Goal: Obtain resource: Download file/media

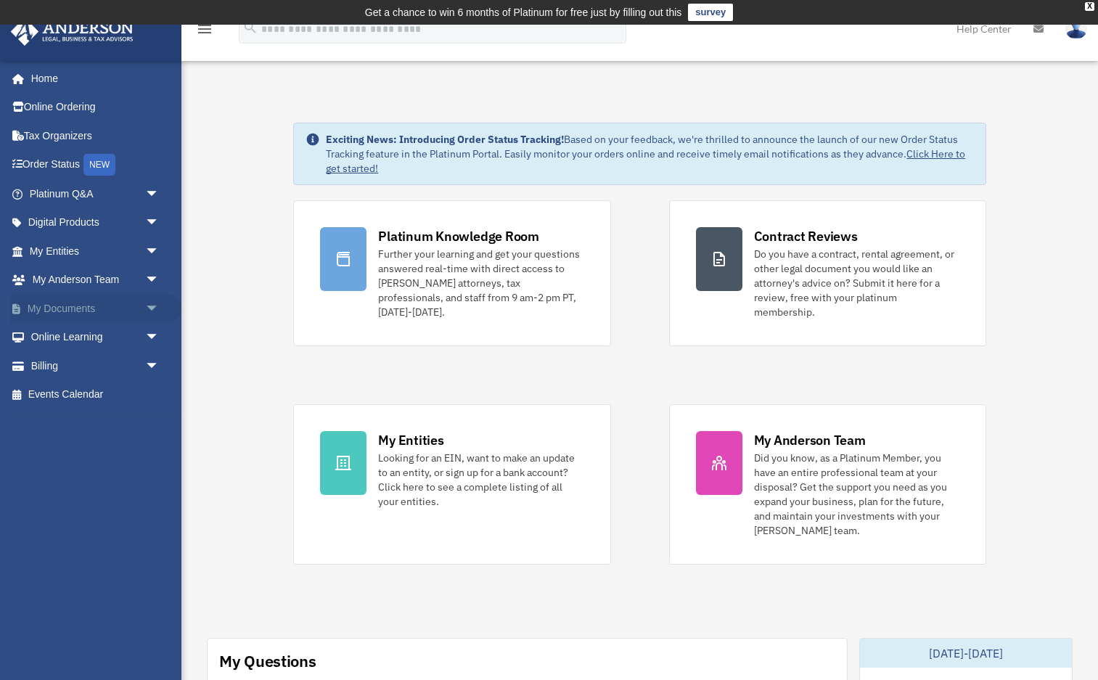
click at [153, 309] on span "arrow_drop_down" at bounding box center [159, 309] width 29 height 30
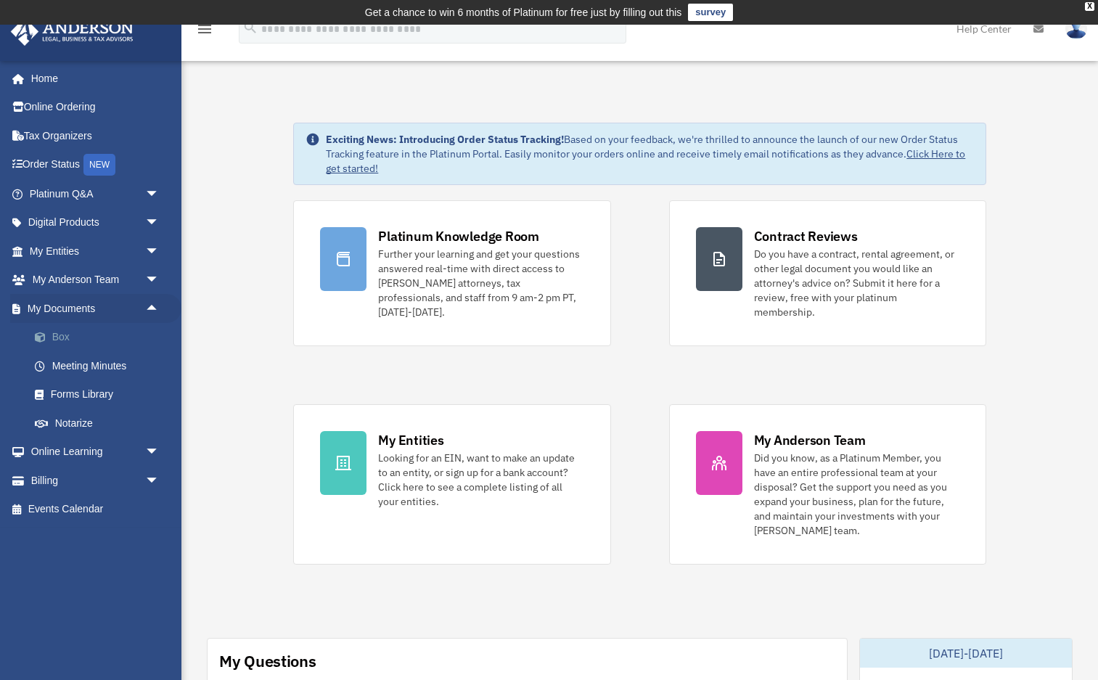
click at [105, 332] on link "Box" at bounding box center [100, 337] width 161 height 29
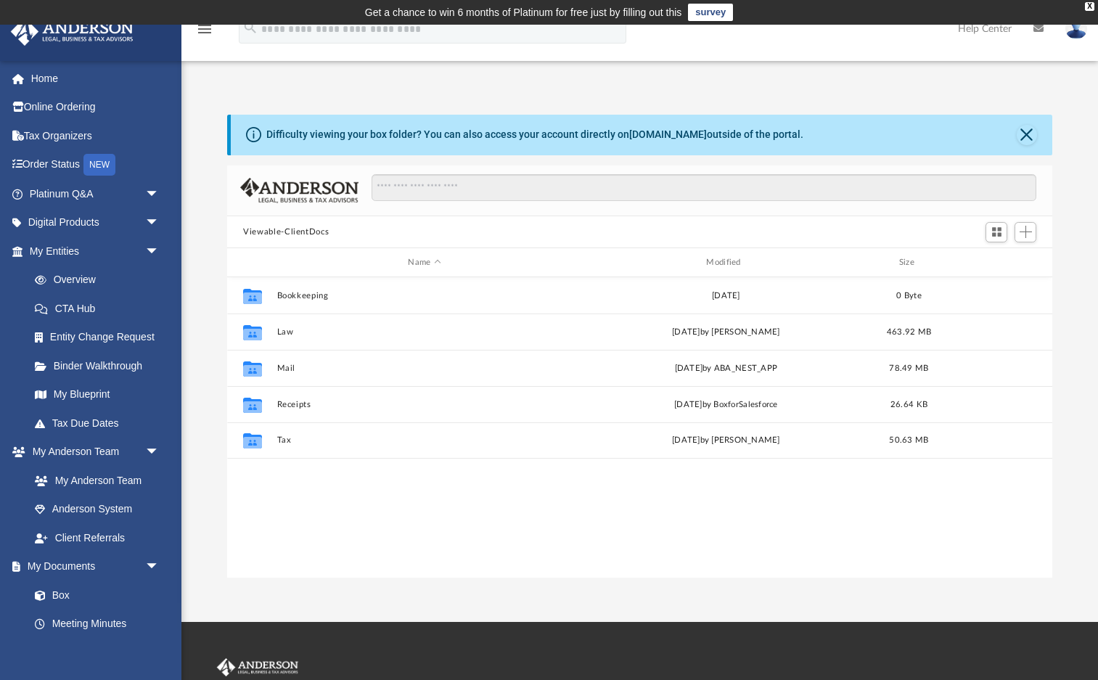
scroll to position [330, 825]
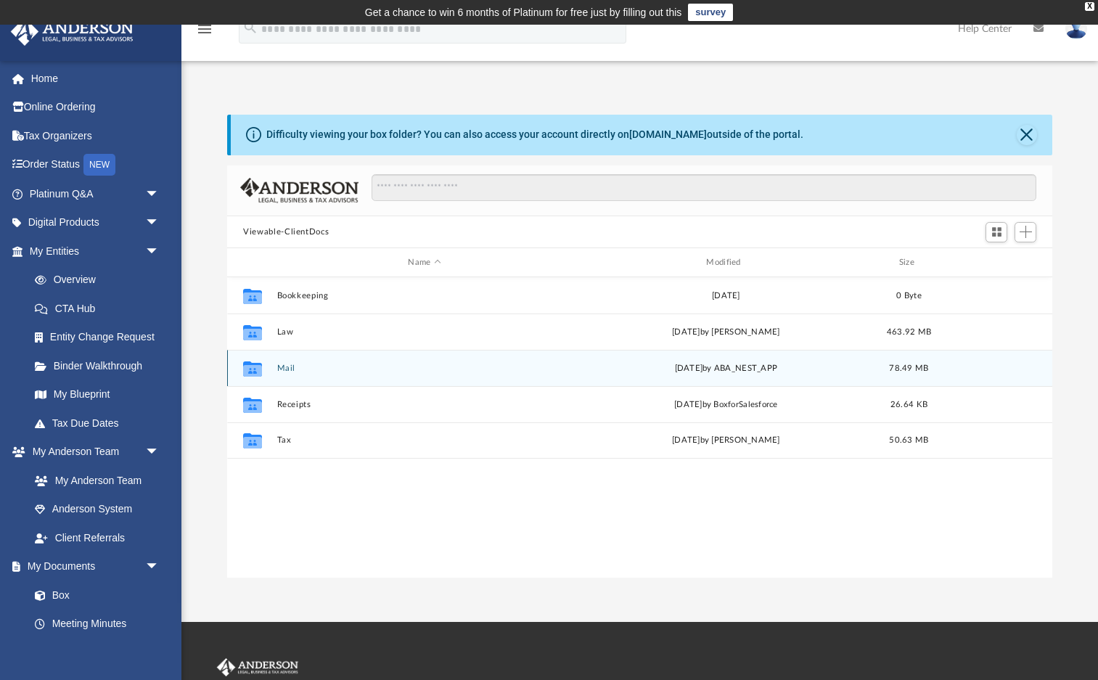
click at [285, 376] on div "Collaborated Folder Mail [DATE] by ABA_NEST_APP 78.49 MB" at bounding box center [639, 368] width 825 height 36
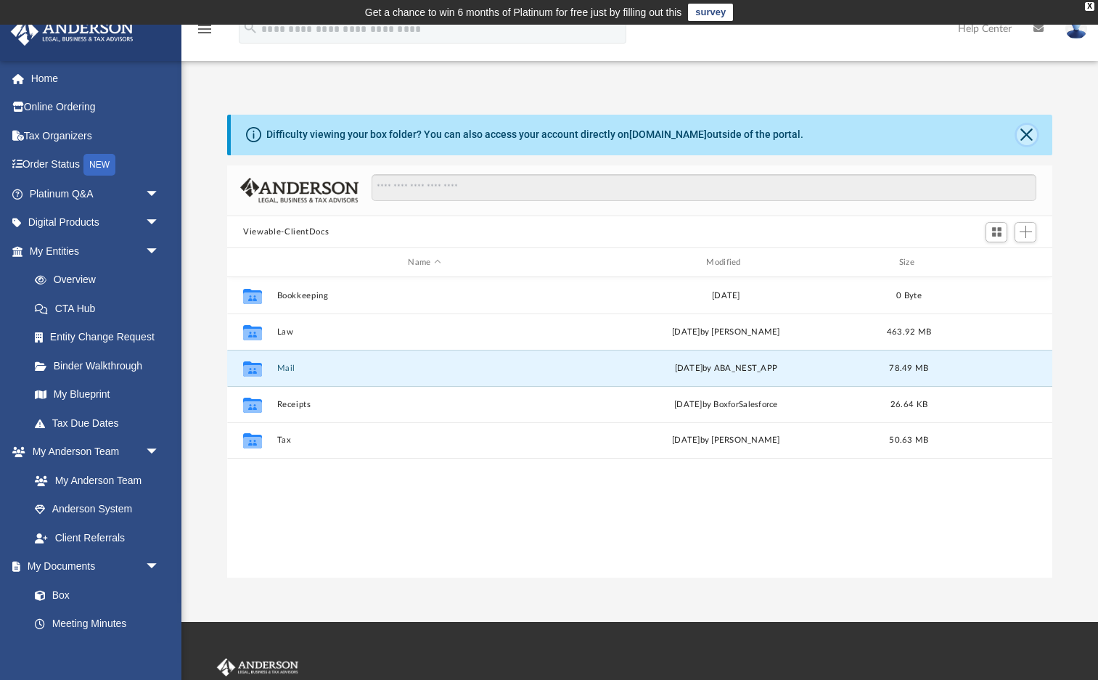
click at [1027, 134] on button "Close" at bounding box center [1027, 135] width 20 height 20
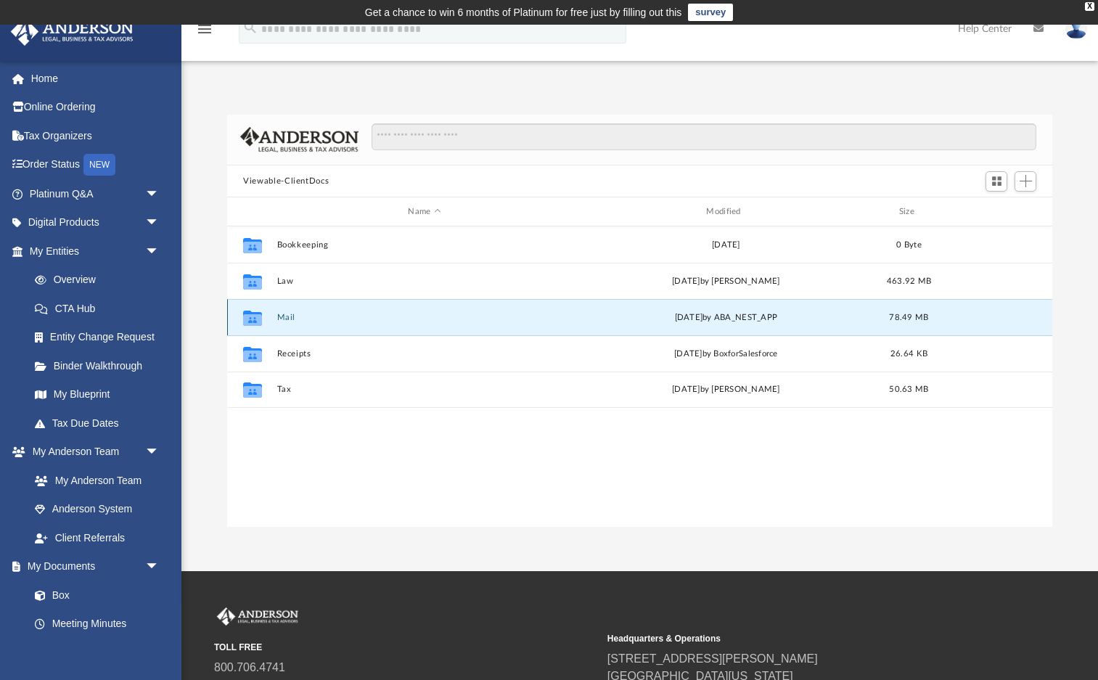
click at [284, 316] on button "Mail" at bounding box center [424, 317] width 295 height 9
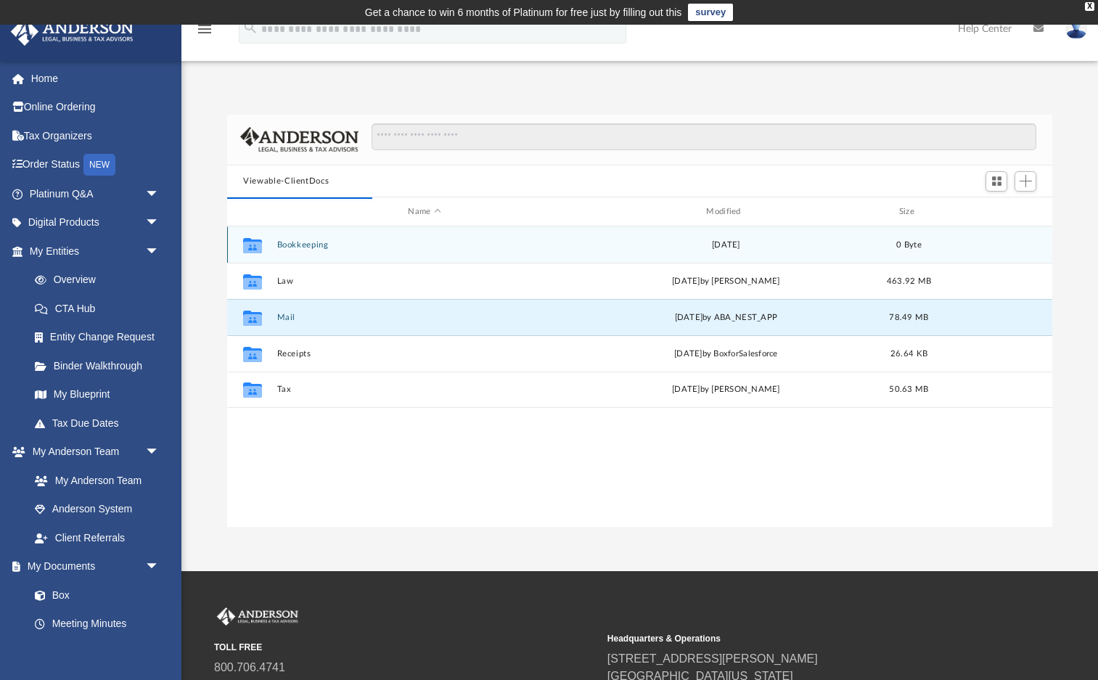
scroll to position [1, 1]
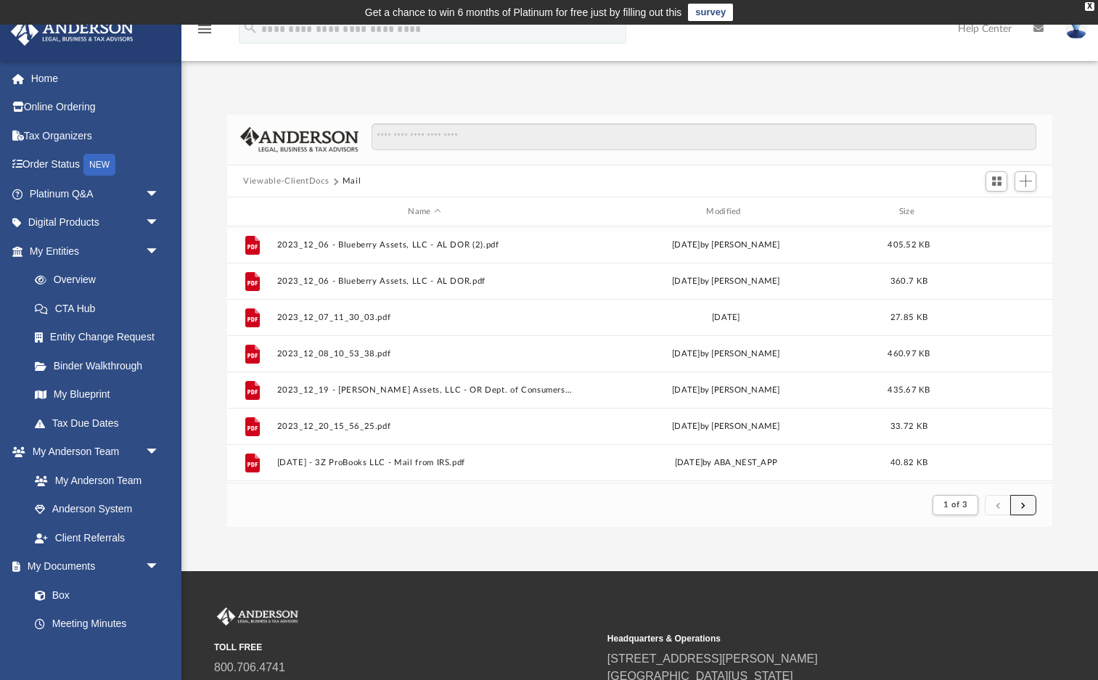
click at [1027, 504] on button "submit" at bounding box center [1023, 505] width 26 height 21
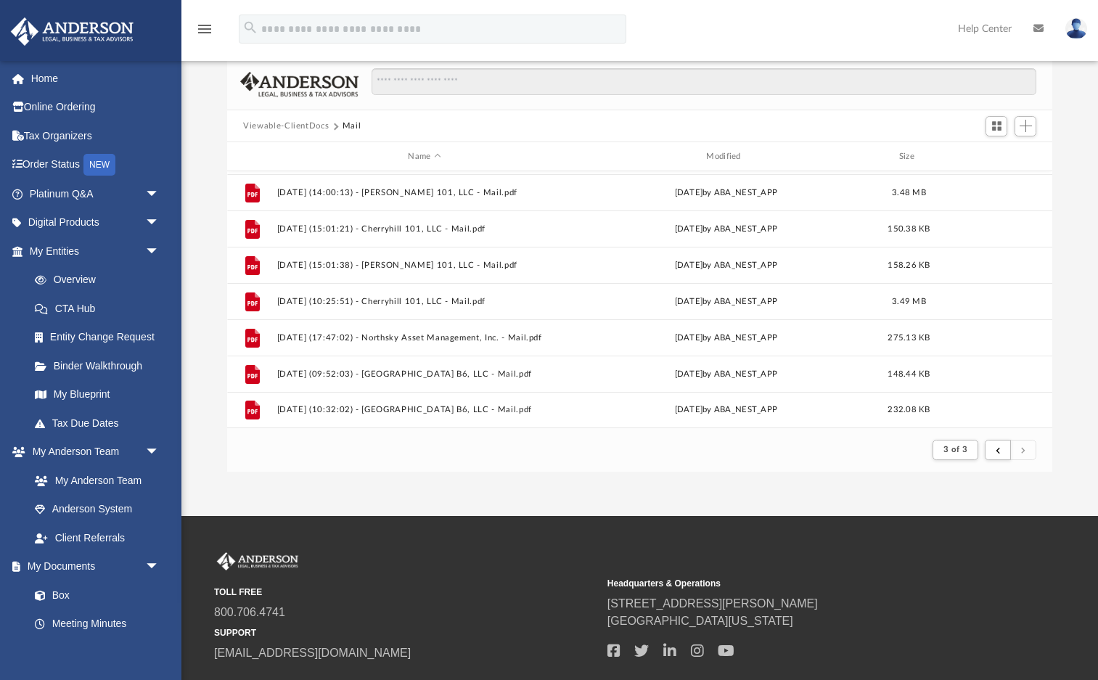
scroll to position [57, 0]
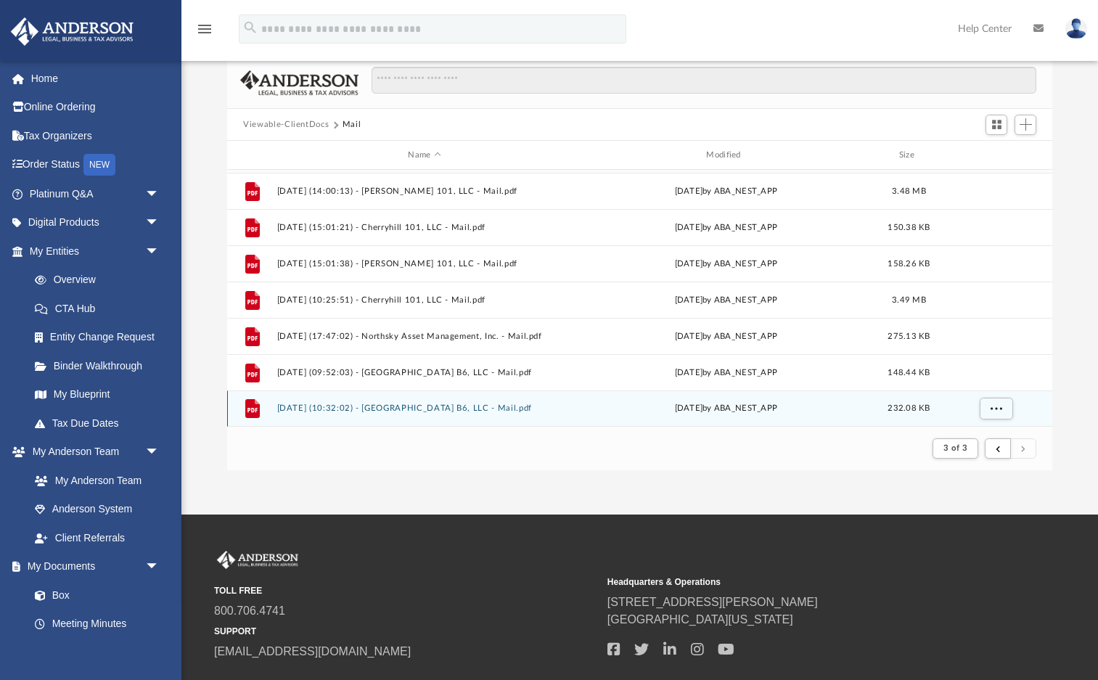
click at [403, 409] on button "[DATE] (10:32:02) - [GEOGRAPHIC_DATA] B6, LLC - Mail.pdf" at bounding box center [424, 407] width 295 height 9
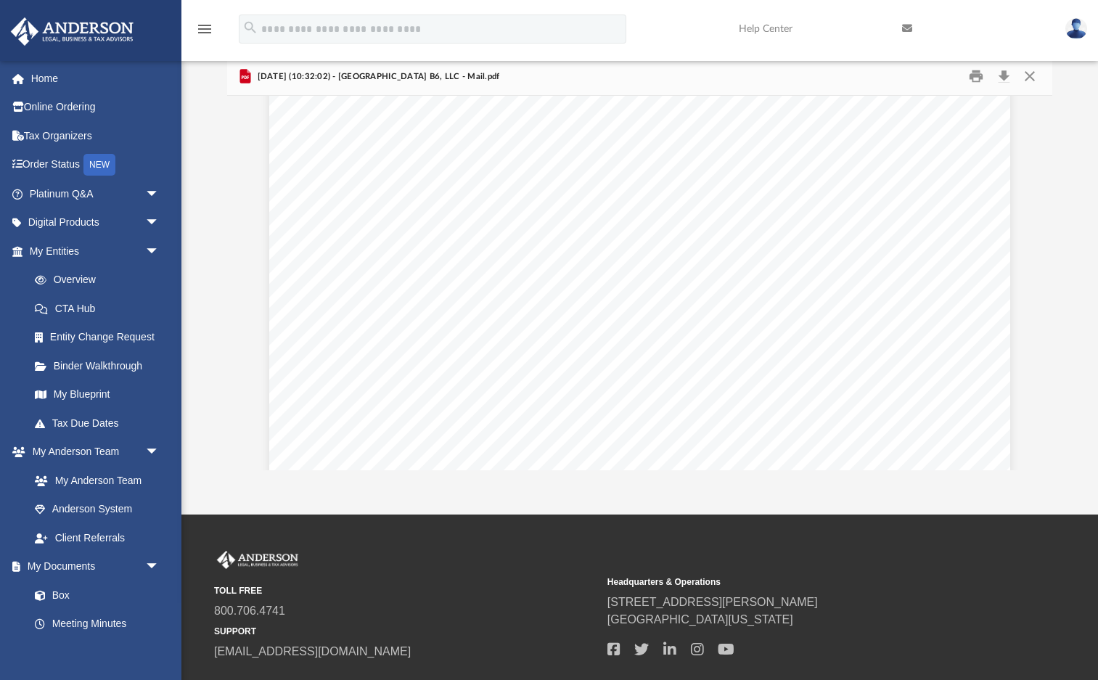
scroll to position [0, 0]
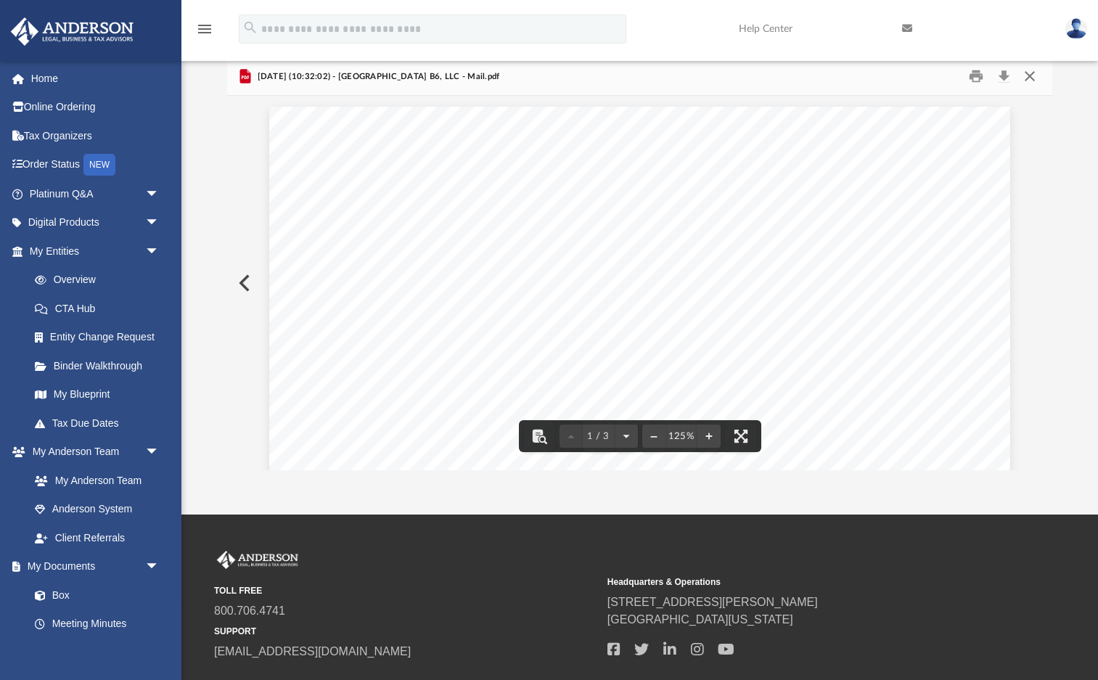
click at [1035, 73] on button "Close" at bounding box center [1029, 76] width 26 height 22
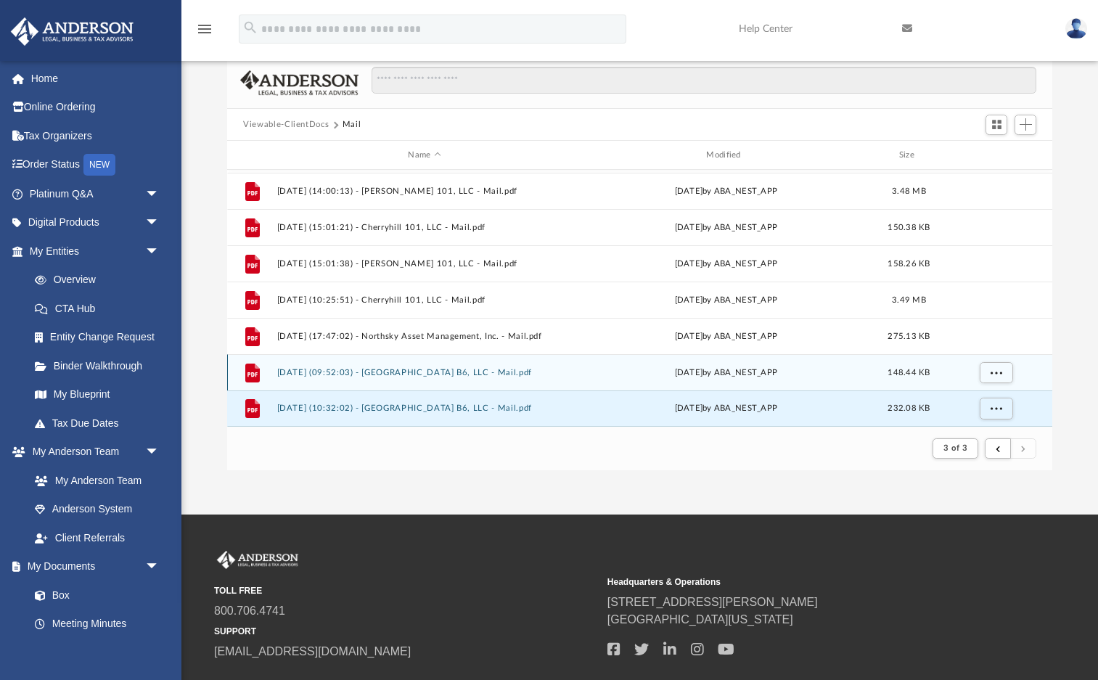
click at [434, 374] on button "[DATE] (09:52:03) - [GEOGRAPHIC_DATA] B6, LLC - Mail.pdf" at bounding box center [424, 372] width 295 height 9
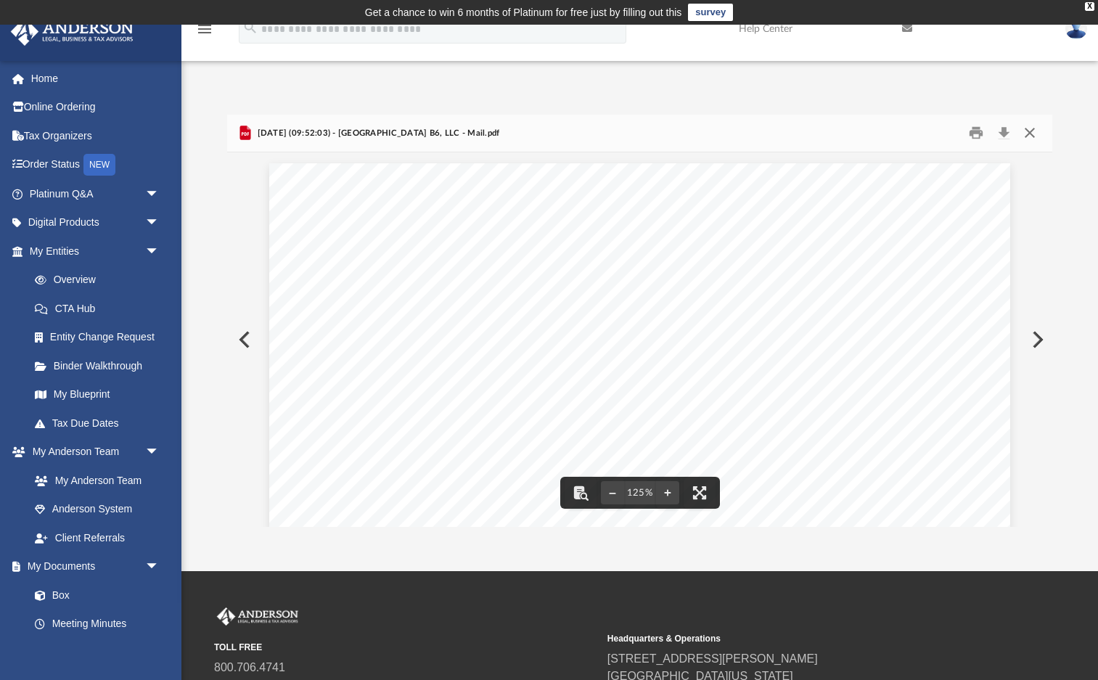
click at [1026, 133] on button "Close" at bounding box center [1029, 133] width 26 height 22
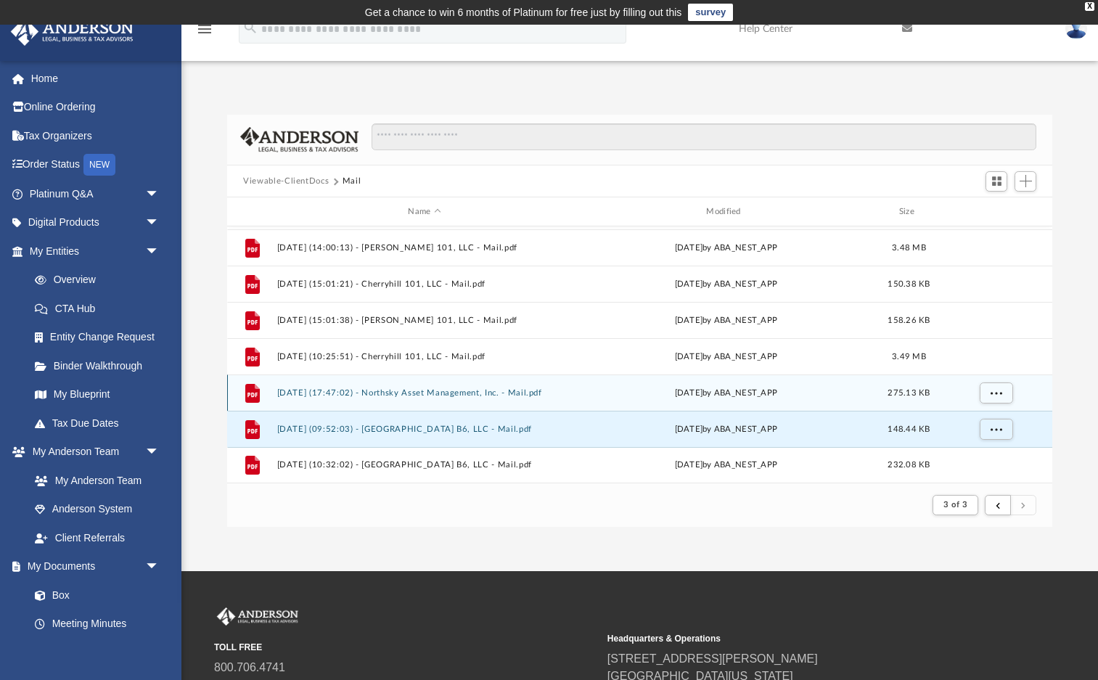
click at [480, 398] on div "File [DATE] (17:47:02) - Northsky Asset Management, Inc. - Mail.pdf [DATE] by A…" at bounding box center [639, 392] width 825 height 36
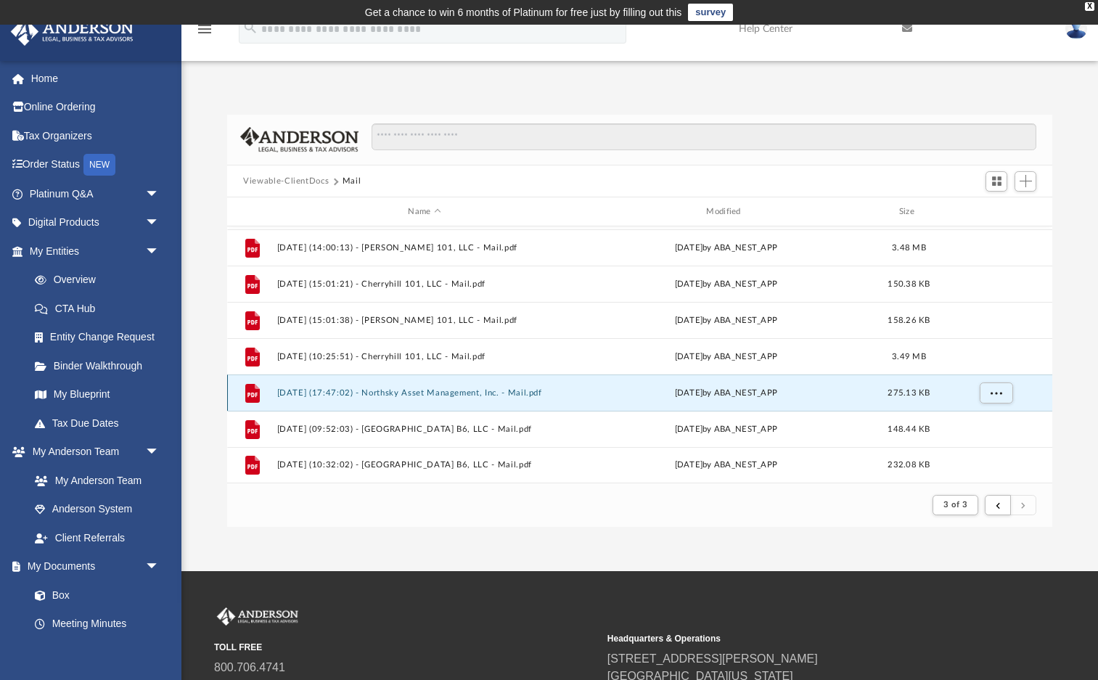
click at [388, 393] on button "[DATE] (17:47:02) - Northsky Asset Management, Inc. - Mail.pdf" at bounding box center [424, 392] width 295 height 9
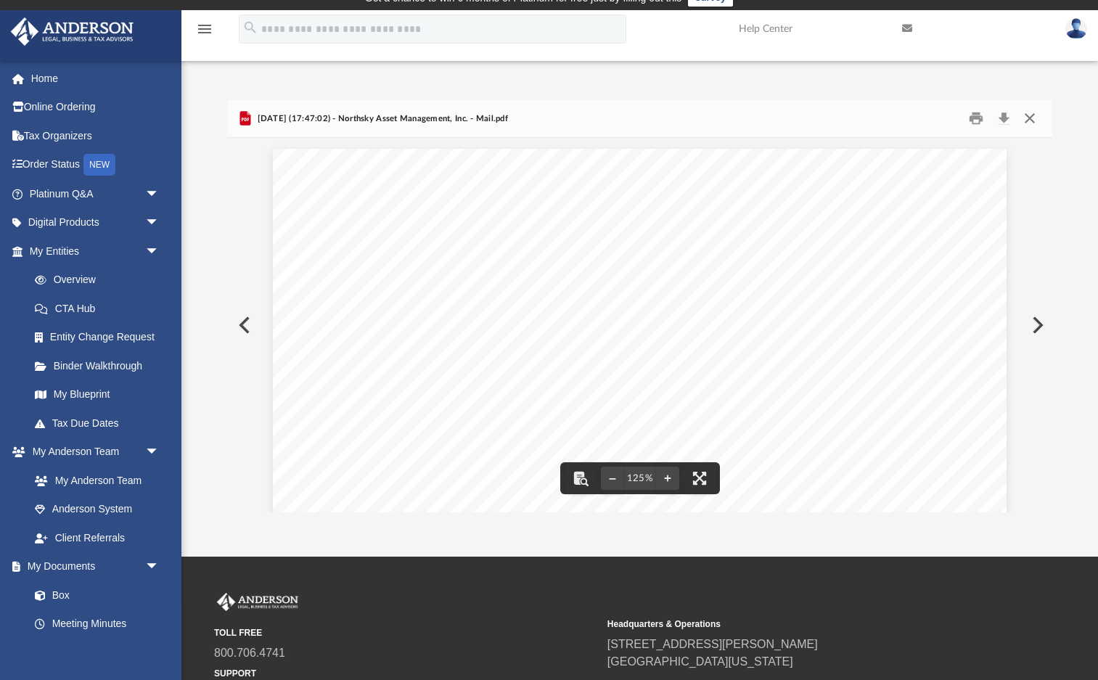
click at [1035, 118] on button "Close" at bounding box center [1029, 118] width 26 height 22
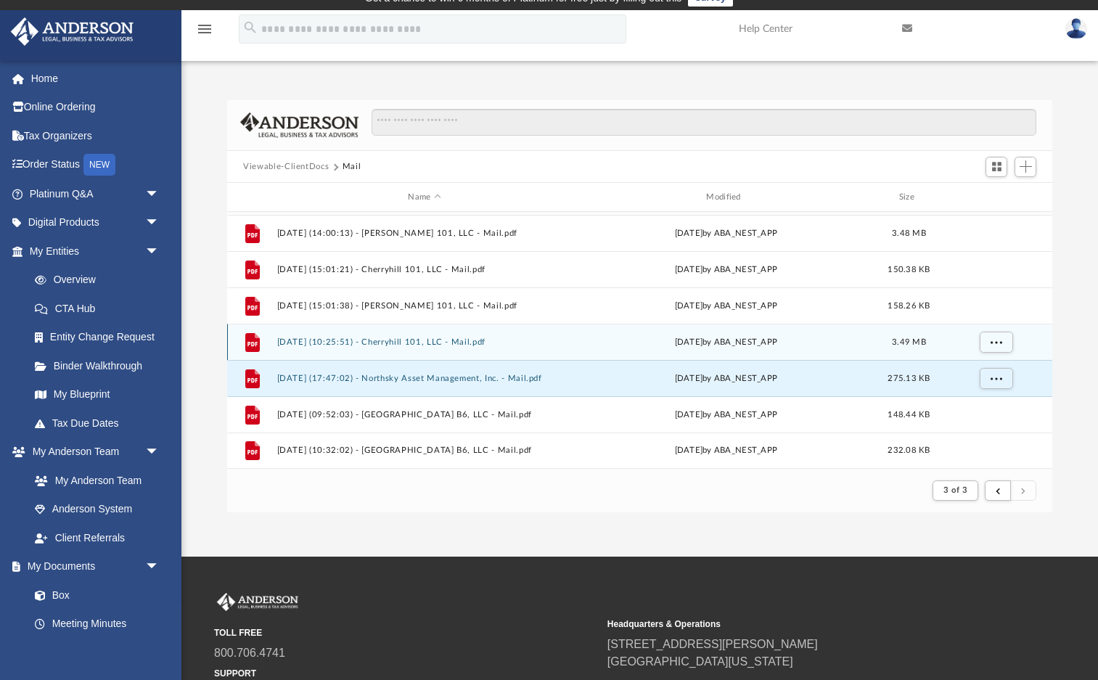
click at [518, 355] on div "File [DATE] (10:25:51) - Cherryhill 101, LLC - Mail.pdf [DATE] by ABA_NEST_APP …" at bounding box center [639, 342] width 825 height 36
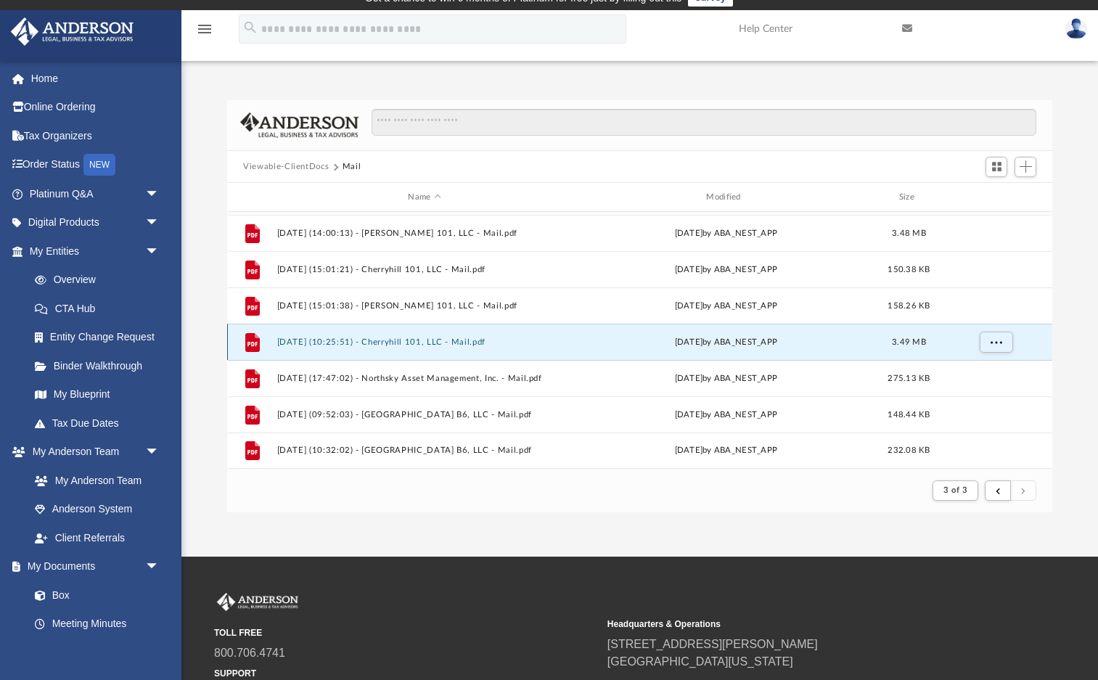
click at [405, 343] on button "[DATE] (10:25:51) - Cherryhill 101, LLC - Mail.pdf" at bounding box center [424, 341] width 295 height 9
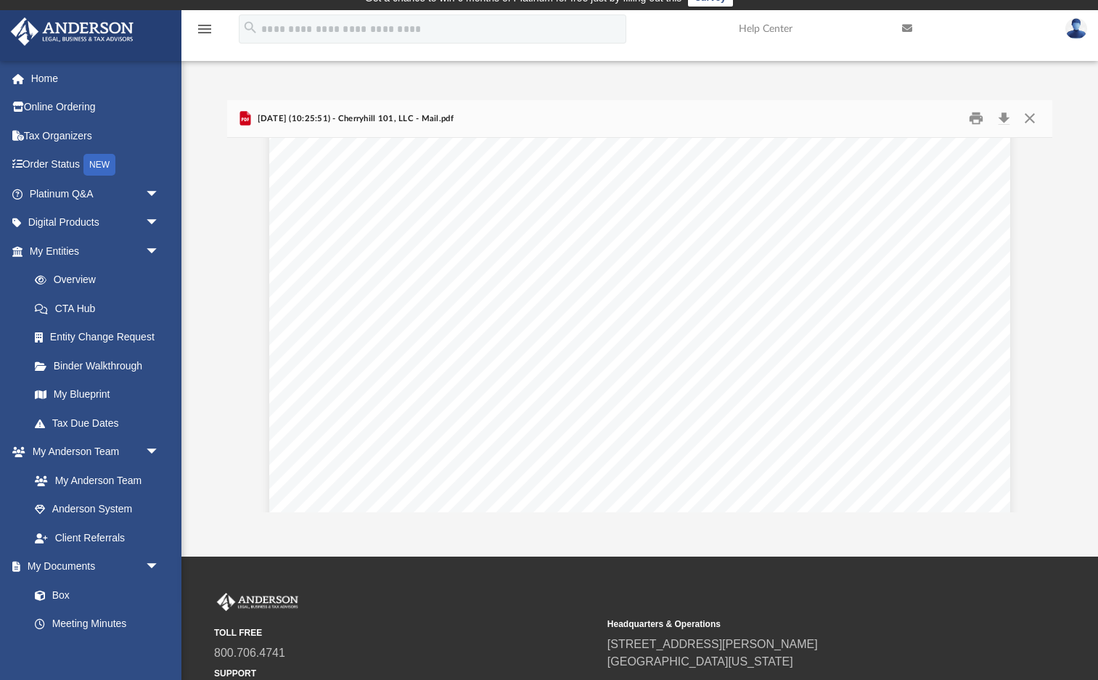
scroll to position [1467, 0]
click at [1030, 116] on button "Close" at bounding box center [1029, 118] width 26 height 22
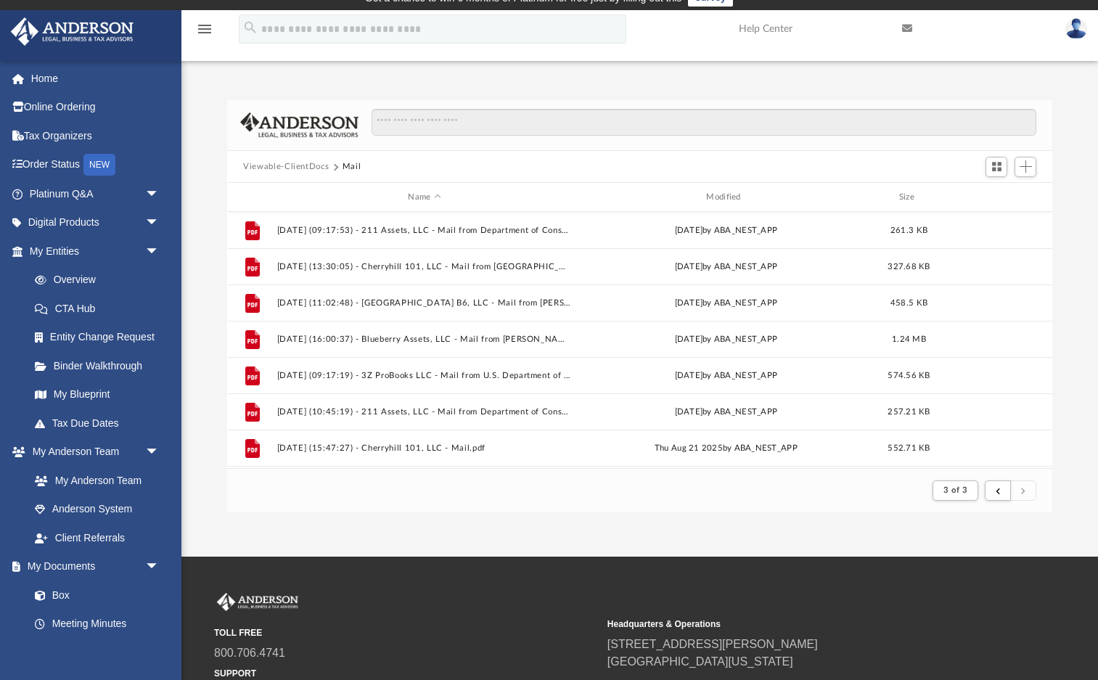
scroll to position [0, 0]
